Goal: Find specific page/section

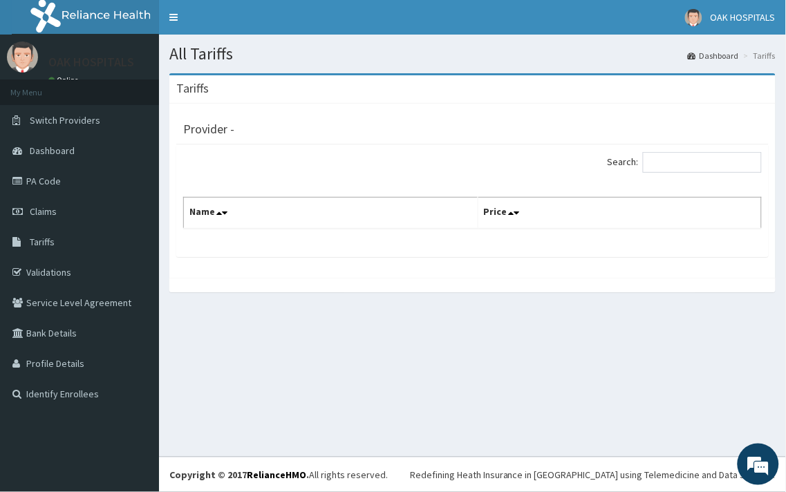
click at [326, 310] on section "Tariffs Provider - Search: Name Price" at bounding box center [472, 190] width 627 height 254
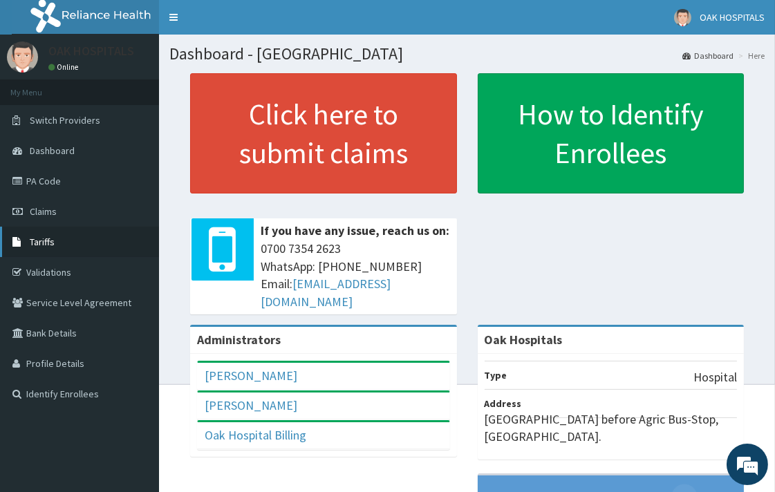
click at [49, 241] on span "Tariffs" at bounding box center [42, 242] width 25 height 12
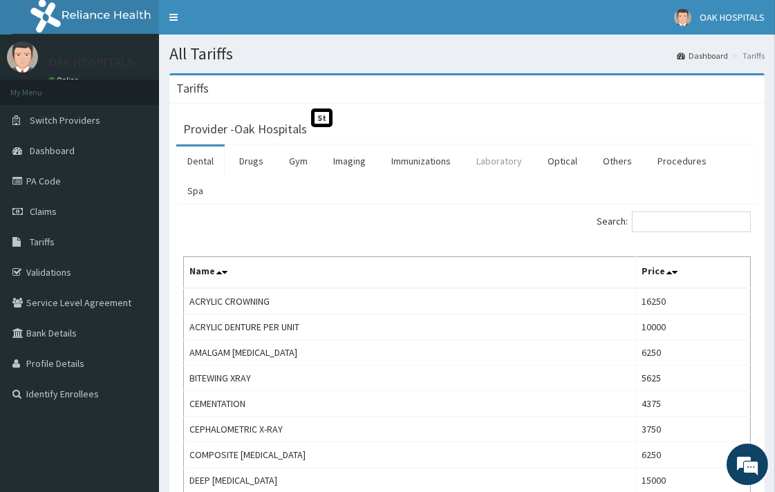
click at [501, 158] on link "Laboratory" at bounding box center [499, 161] width 68 height 29
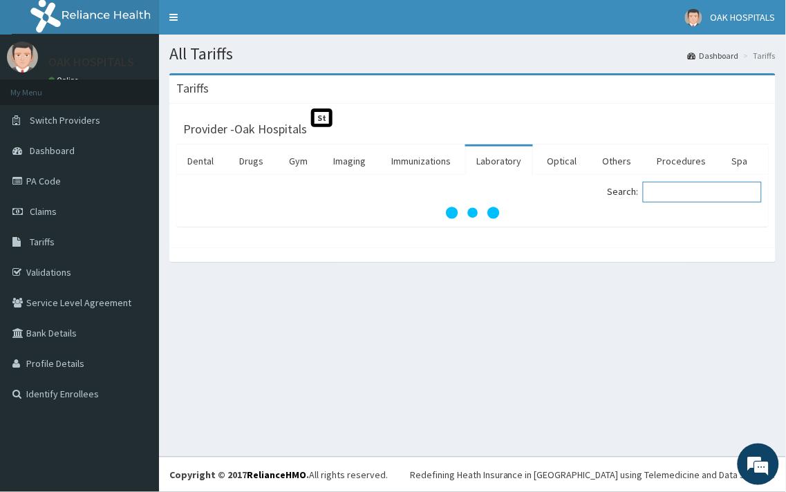
click at [692, 203] on input "Search:" at bounding box center [702, 192] width 119 height 21
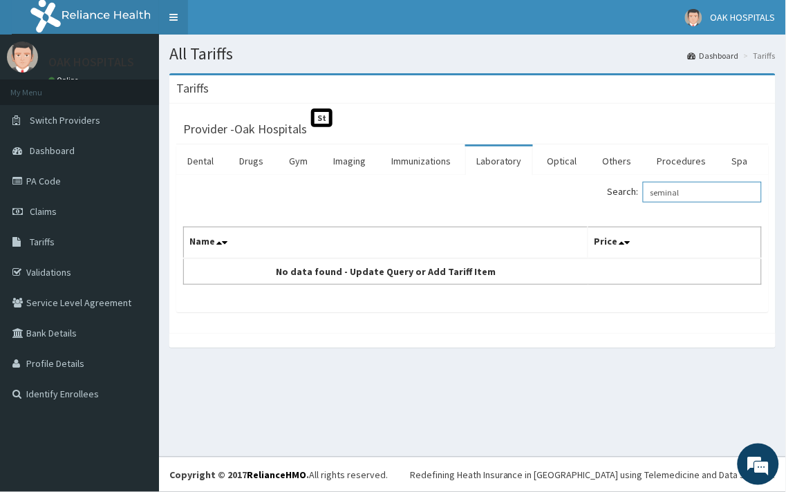
type input "seminal"
click at [43, 275] on link "Validations" at bounding box center [79, 272] width 159 height 30
